Goal: Entertainment & Leisure: Consume media (video, audio)

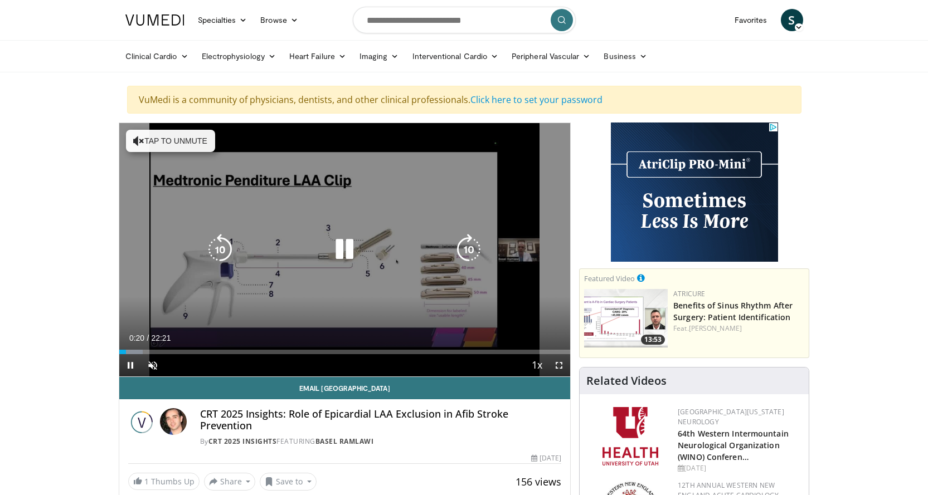
click at [182, 140] on button "Tap to unmute" at bounding box center [170, 141] width 89 height 22
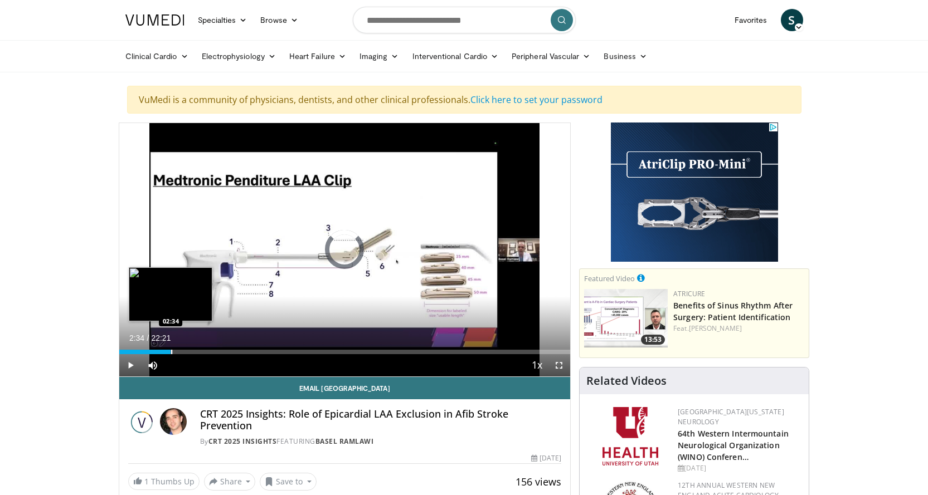
drag, startPoint x: 149, startPoint y: 352, endPoint x: 179, endPoint y: 352, distance: 30.1
click at [172, 352] on div "Progress Bar" at bounding box center [171, 352] width 1 height 4
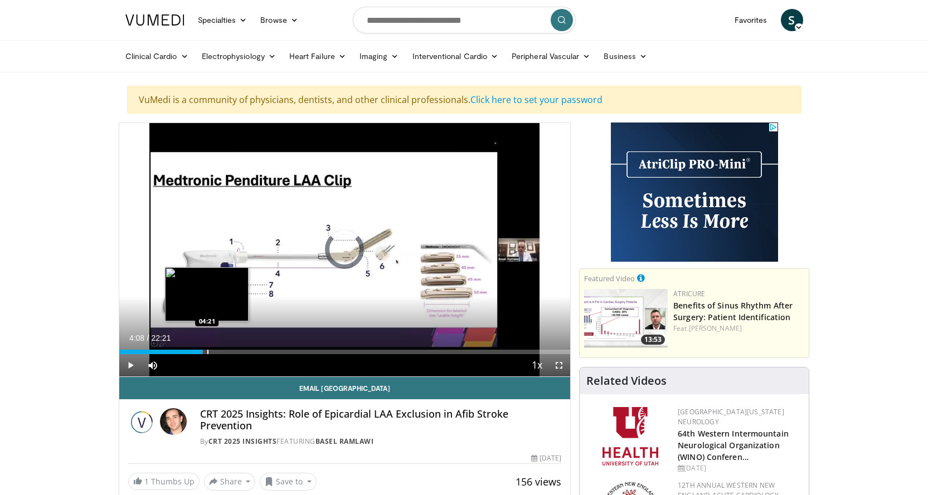
drag, startPoint x: 182, startPoint y: 350, endPoint x: 208, endPoint y: 353, distance: 26.8
click at [208, 353] on div "Loaded : 18.63% 04:20 04:21" at bounding box center [344, 352] width 451 height 4
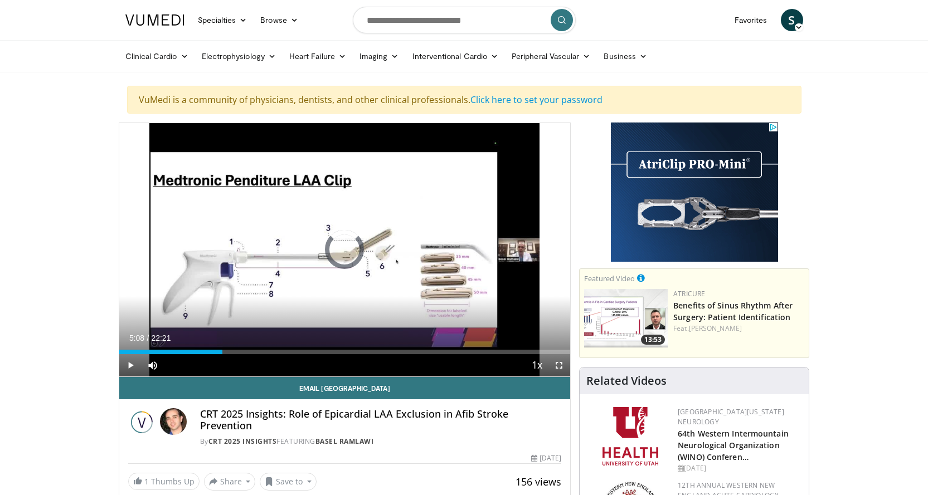
drag, startPoint x: 208, startPoint y: 353, endPoint x: 277, endPoint y: 356, distance: 69.2
click at [277, 356] on div "Current Time 5:08 / Duration 22:21 Play Skip Backward Skip Forward Mute 74% Loa…" at bounding box center [344, 365] width 451 height 22
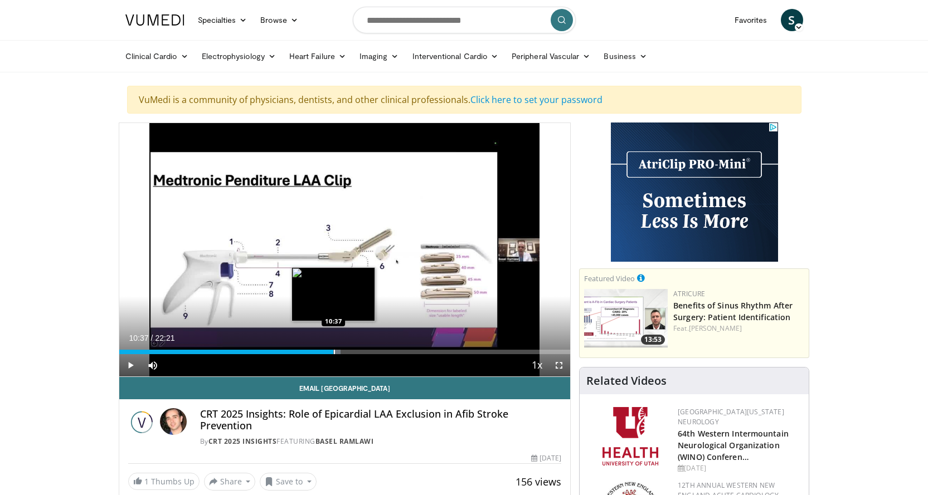
drag, startPoint x: 315, startPoint y: 353, endPoint x: 334, endPoint y: 353, distance: 19.0
click at [334, 353] on div "Progress Bar" at bounding box center [334, 352] width 1 height 4
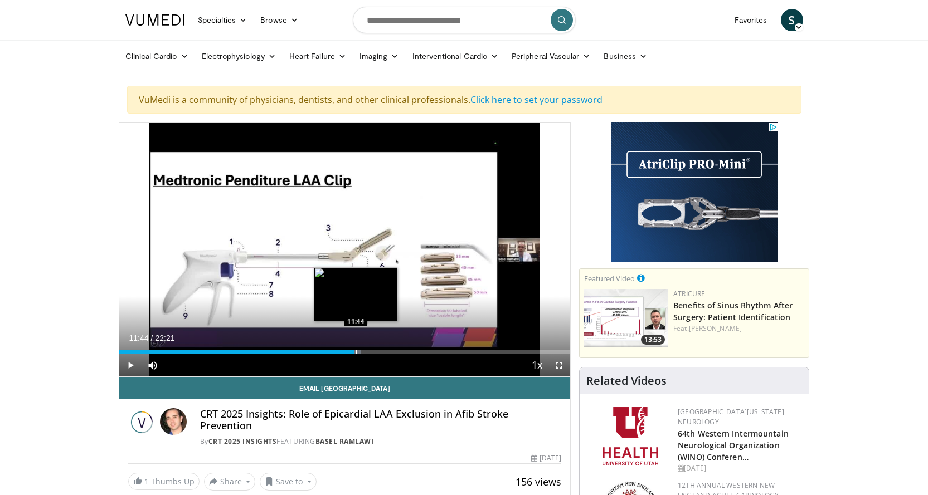
drag, startPoint x: 335, startPoint y: 352, endPoint x: 355, endPoint y: 352, distance: 20.6
click at [356, 352] on div "Progress Bar" at bounding box center [356, 352] width 1 height 4
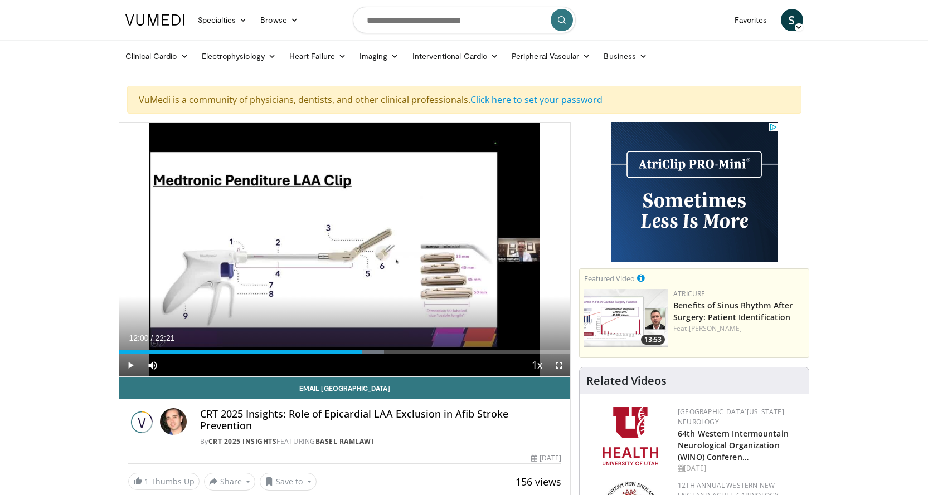
drag, startPoint x: 356, startPoint y: 352, endPoint x: 361, endPoint y: 356, distance: 6.4
click at [361, 356] on div "Current Time 12:00 / Duration 22:21 Play Skip Backward Skip Forward Mute 74% Lo…" at bounding box center [344, 365] width 451 height 22
click at [402, 353] on div "Progress Bar" at bounding box center [402, 352] width 1 height 4
drag, startPoint x: 401, startPoint y: 353, endPoint x: 408, endPoint y: 355, distance: 7.4
click at [408, 355] on div "Current Time 14:21 / Duration 22:21 Play Skip Backward Skip Forward Mute 74% Lo…" at bounding box center [344, 365] width 451 height 22
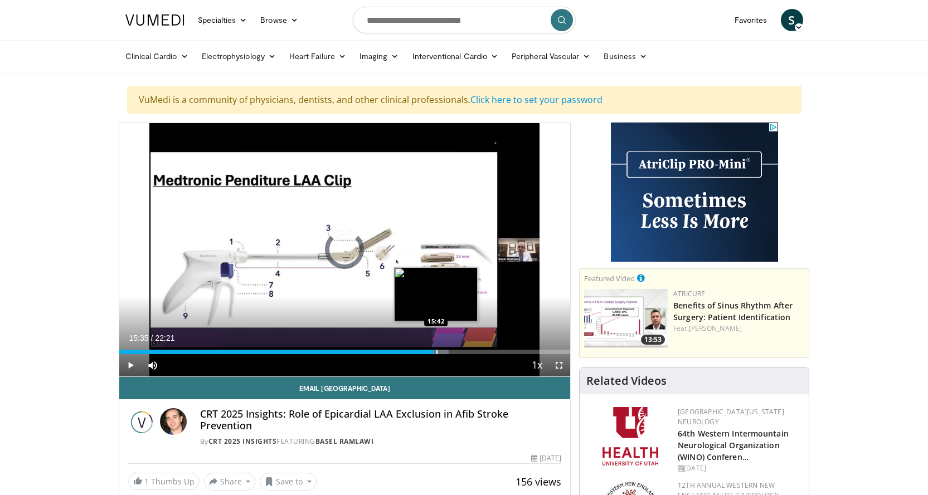
drag, startPoint x: 409, startPoint y: 352, endPoint x: 438, endPoint y: 354, distance: 29.6
click at [437, 354] on div "Progress Bar" at bounding box center [436, 352] width 1 height 4
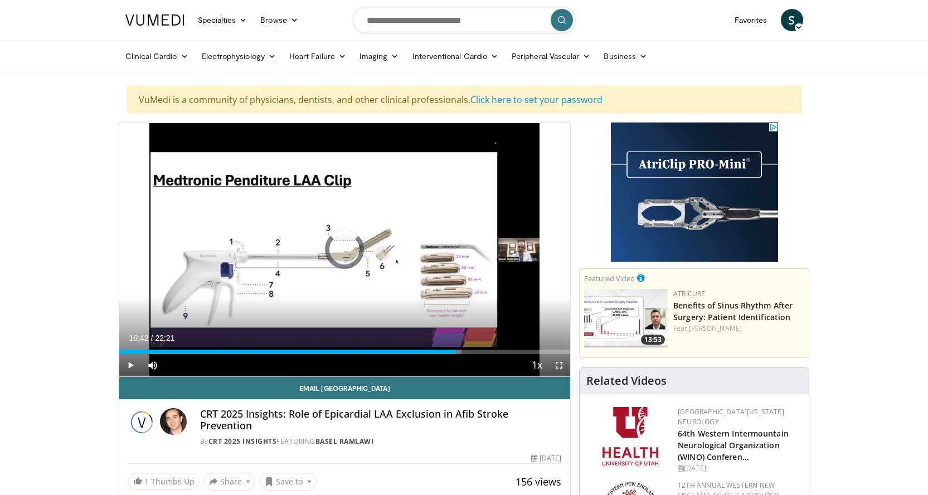
drag, startPoint x: 439, startPoint y: 352, endPoint x: 458, endPoint y: 355, distance: 19.2
click at [458, 355] on div "Current Time 16:42 / Duration 22:21 Play Skip Backward Skip Forward Mute 74% Lo…" at bounding box center [344, 365] width 451 height 22
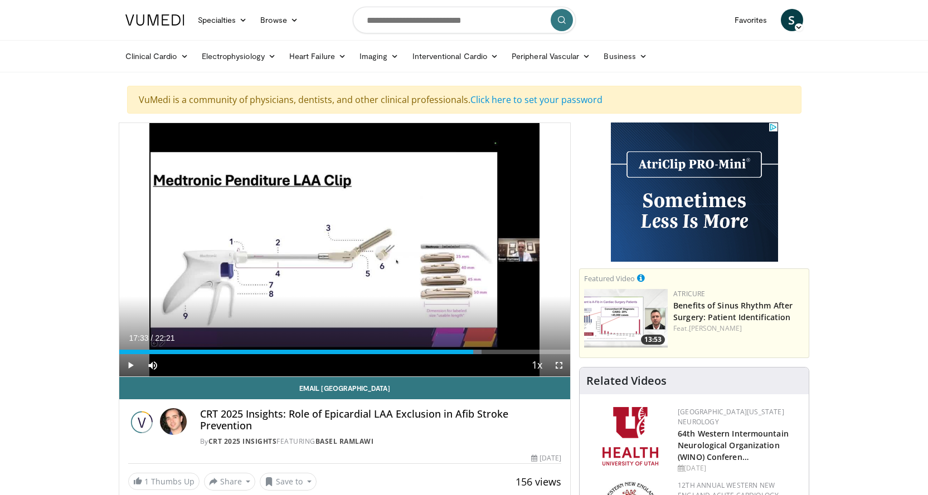
drag, startPoint x: 459, startPoint y: 353, endPoint x: 473, endPoint y: 356, distance: 14.9
click at [473, 356] on div "Current Time 17:33 / Duration 22:21 Play Skip Backward Skip Forward Mute 74% Lo…" at bounding box center [344, 365] width 451 height 22
drag, startPoint x: 474, startPoint y: 353, endPoint x: 484, endPoint y: 354, distance: 10.1
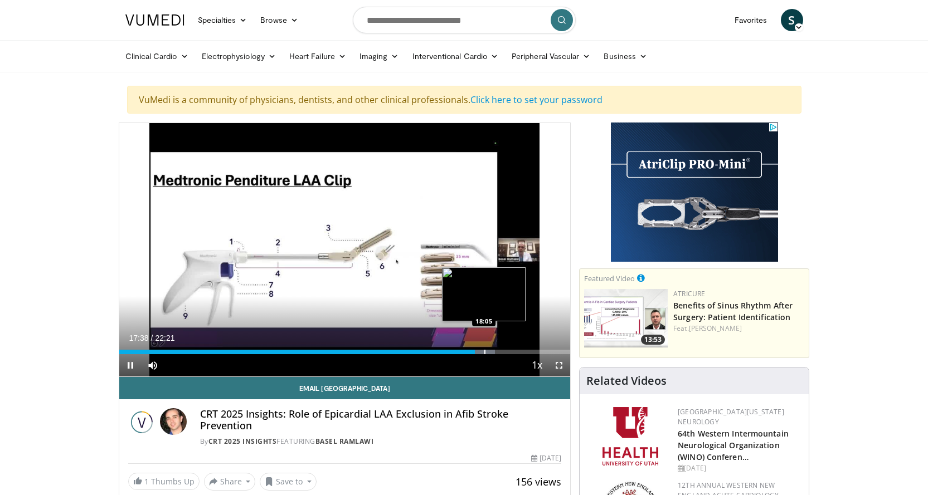
click at [484, 354] on video-js "**********" at bounding box center [344, 250] width 451 height 254
drag, startPoint x: 476, startPoint y: 352, endPoint x: 508, endPoint y: 355, distance: 32.5
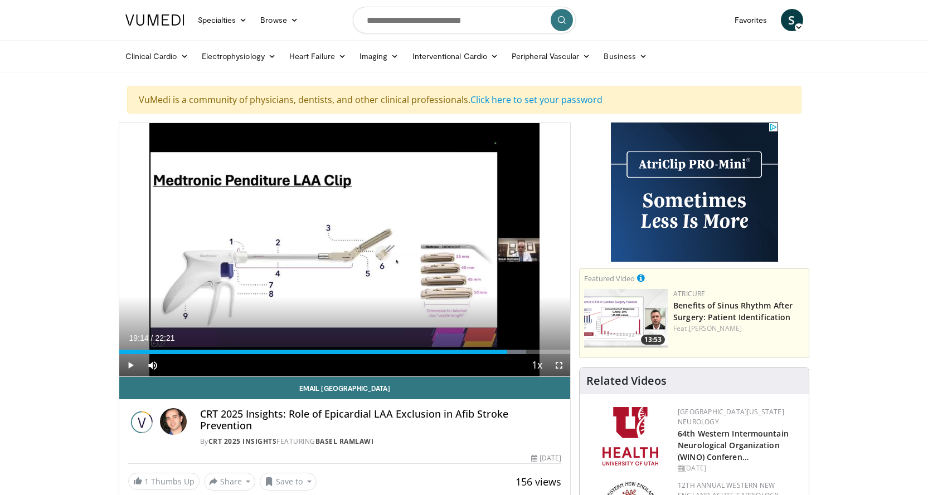
click at [508, 355] on div "Current Time 19:14 / Duration 22:21 Play Skip Backward Skip Forward Mute 74% Lo…" at bounding box center [344, 365] width 451 height 22
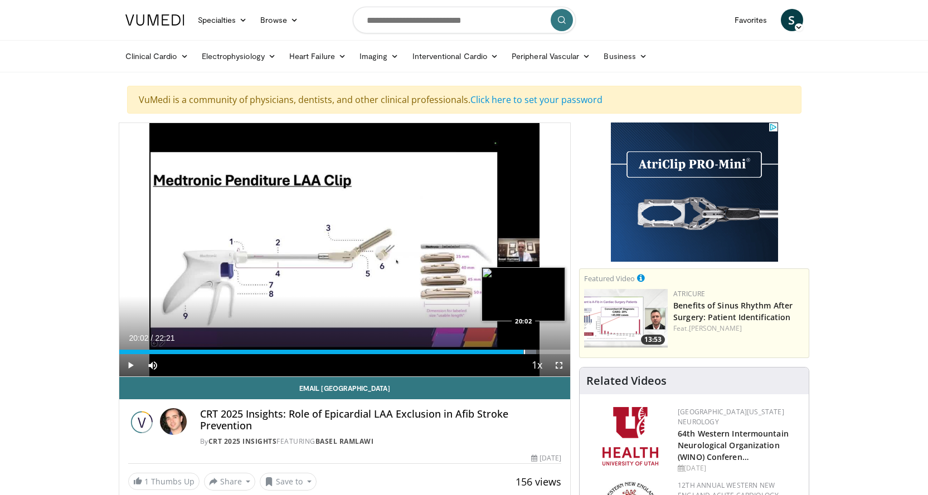
drag, startPoint x: 508, startPoint y: 352, endPoint x: 524, endPoint y: 354, distance: 16.2
click at [524, 354] on div "Progress Bar" at bounding box center [524, 352] width 1 height 4
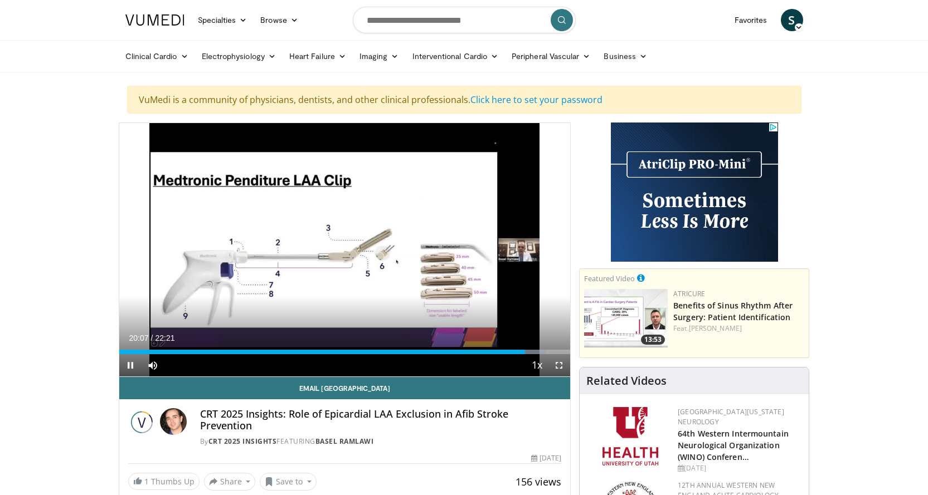
drag, startPoint x: 523, startPoint y: 354, endPoint x: 549, endPoint y: 355, distance: 25.7
click at [549, 355] on video-js "**********" at bounding box center [344, 250] width 451 height 254
